Goal: Transaction & Acquisition: Download file/media

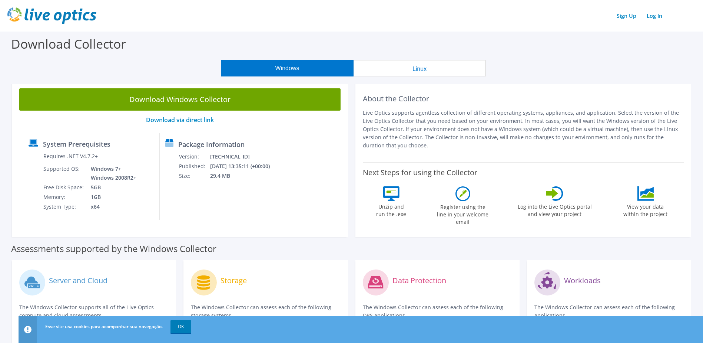
click at [173, 103] on link "Download Windows Collector" at bounding box center [179, 99] width 321 height 22
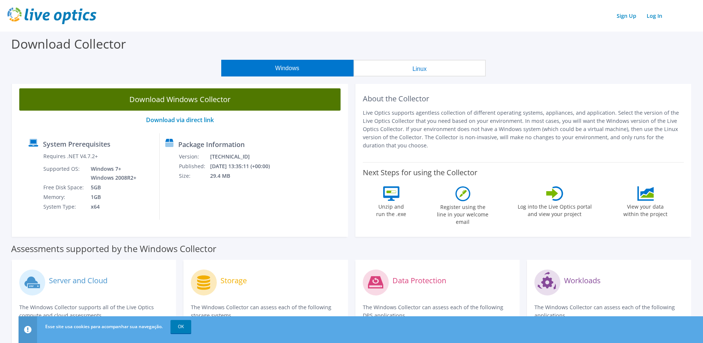
click at [277, 94] on link "Download Windows Collector" at bounding box center [179, 99] width 321 height 22
